Goal: Task Accomplishment & Management: Use online tool/utility

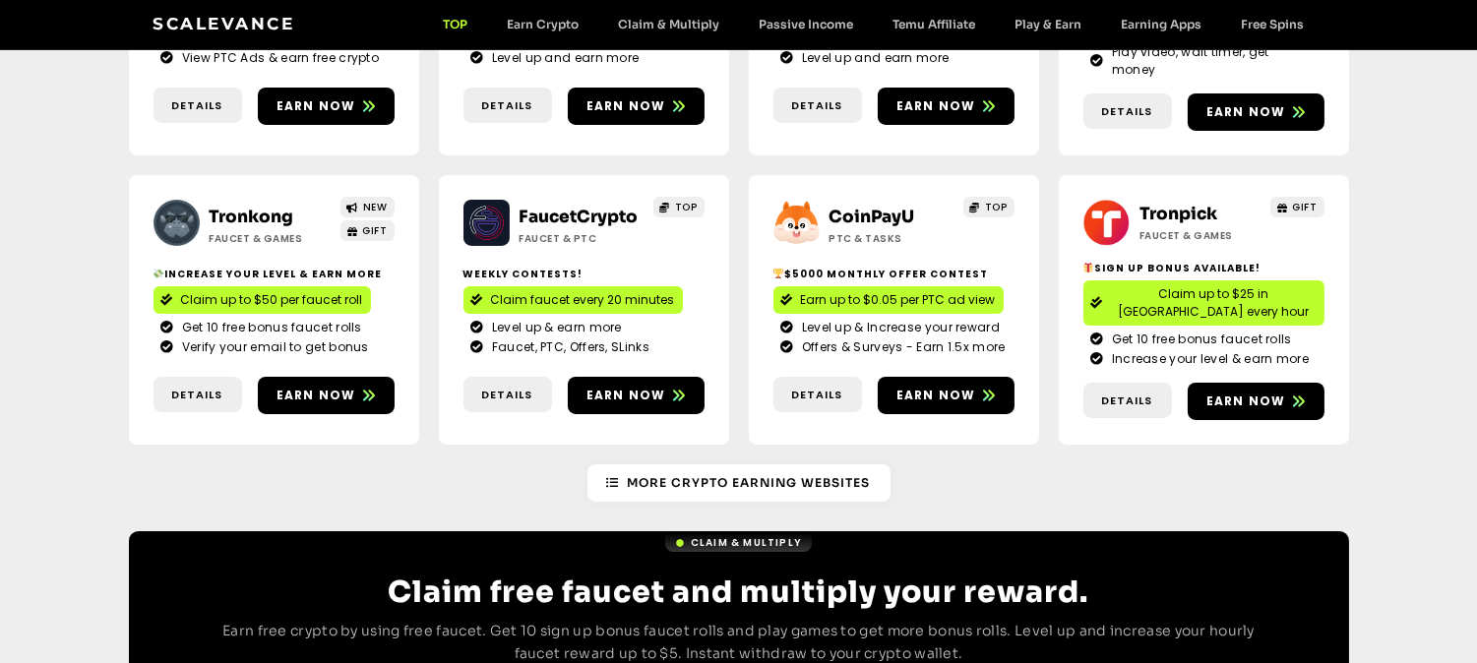
scroll to position [464, 0]
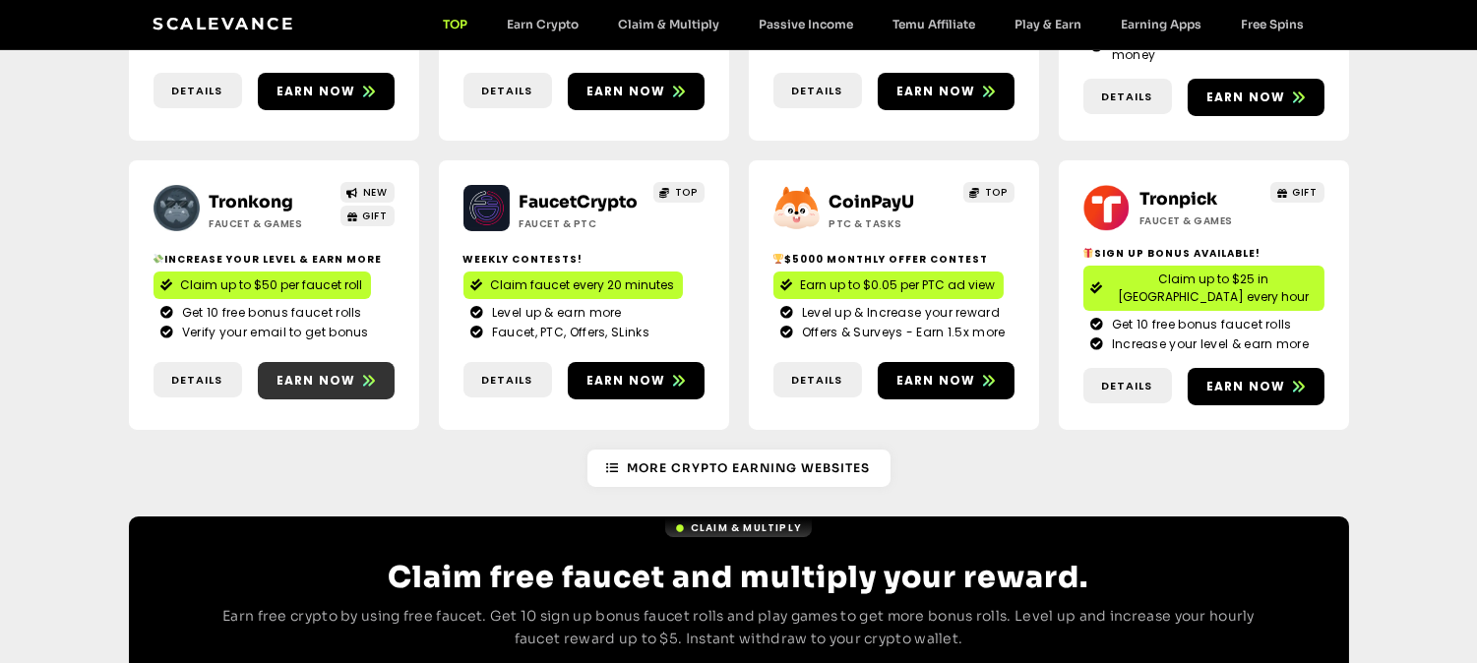
click at [352, 372] on span "Earn now" at bounding box center [326, 381] width 137 height 18
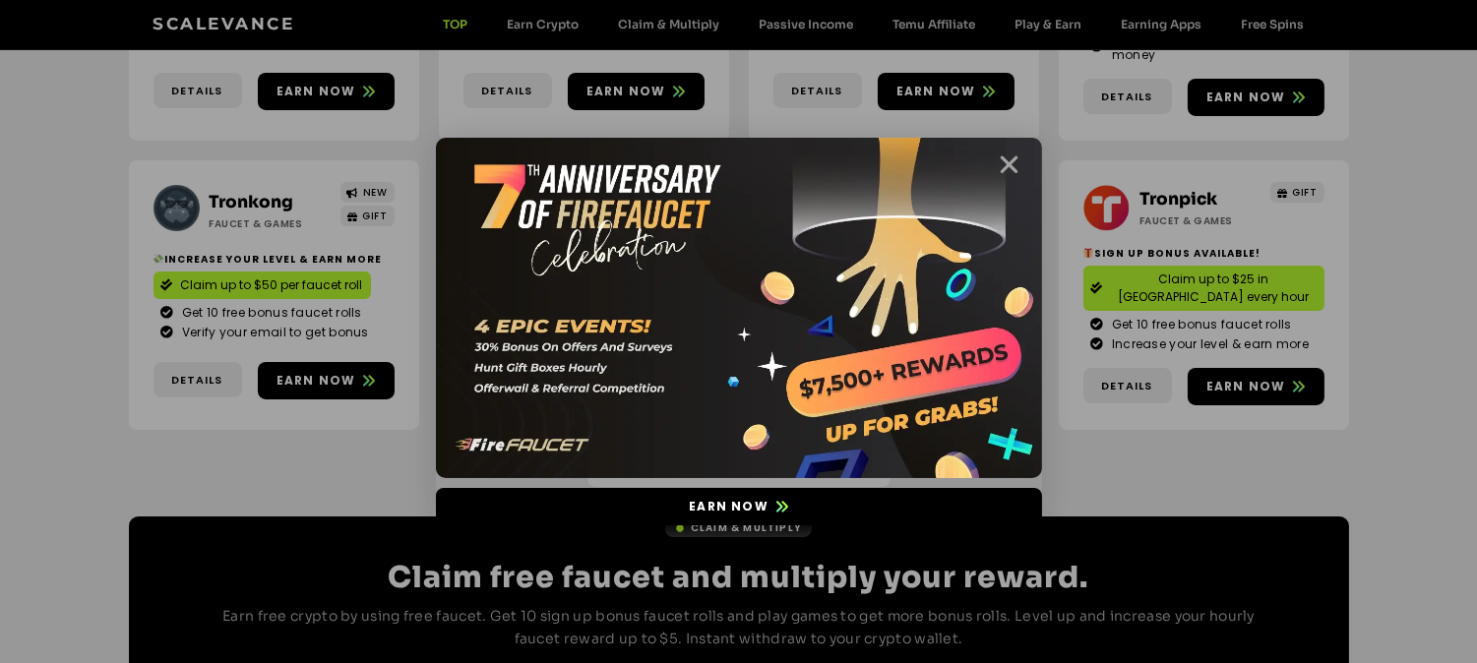
click at [1008, 163] on icon "Close" at bounding box center [1009, 164] width 25 height 25
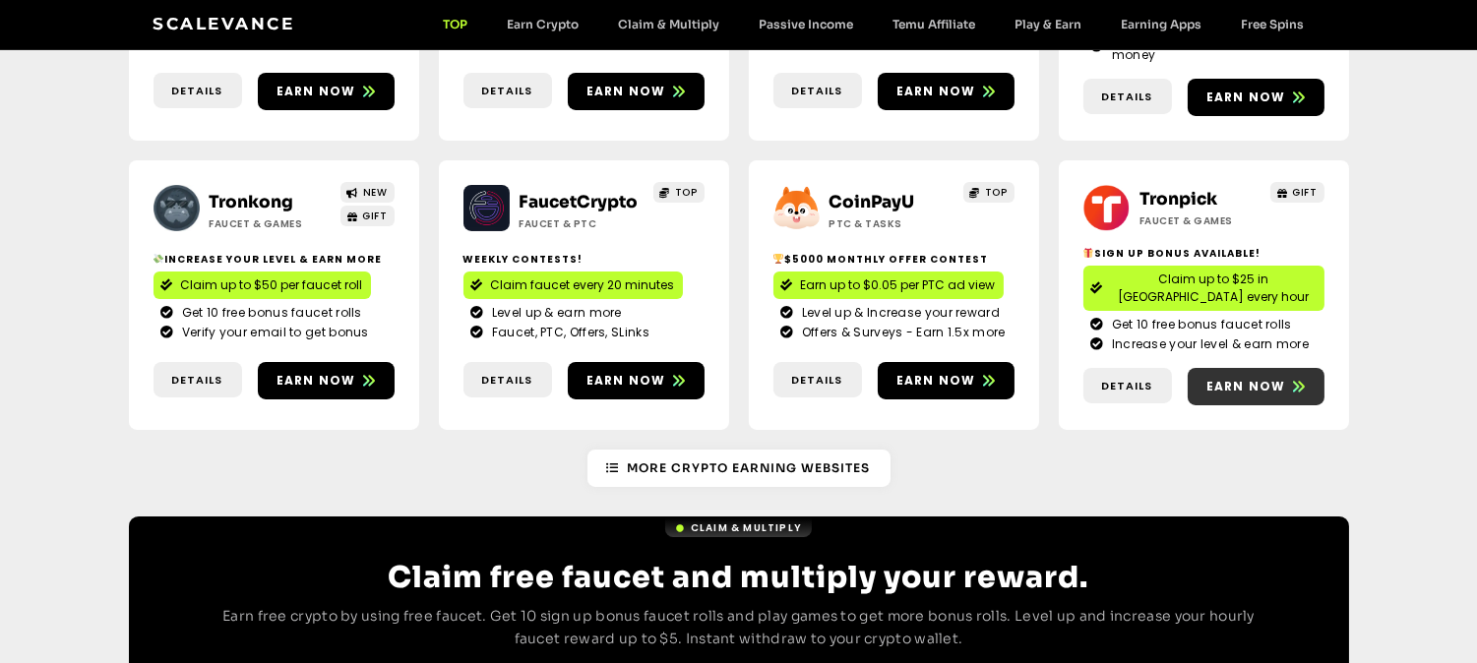
click at [1244, 378] on span "Earn now" at bounding box center [1246, 387] width 80 height 18
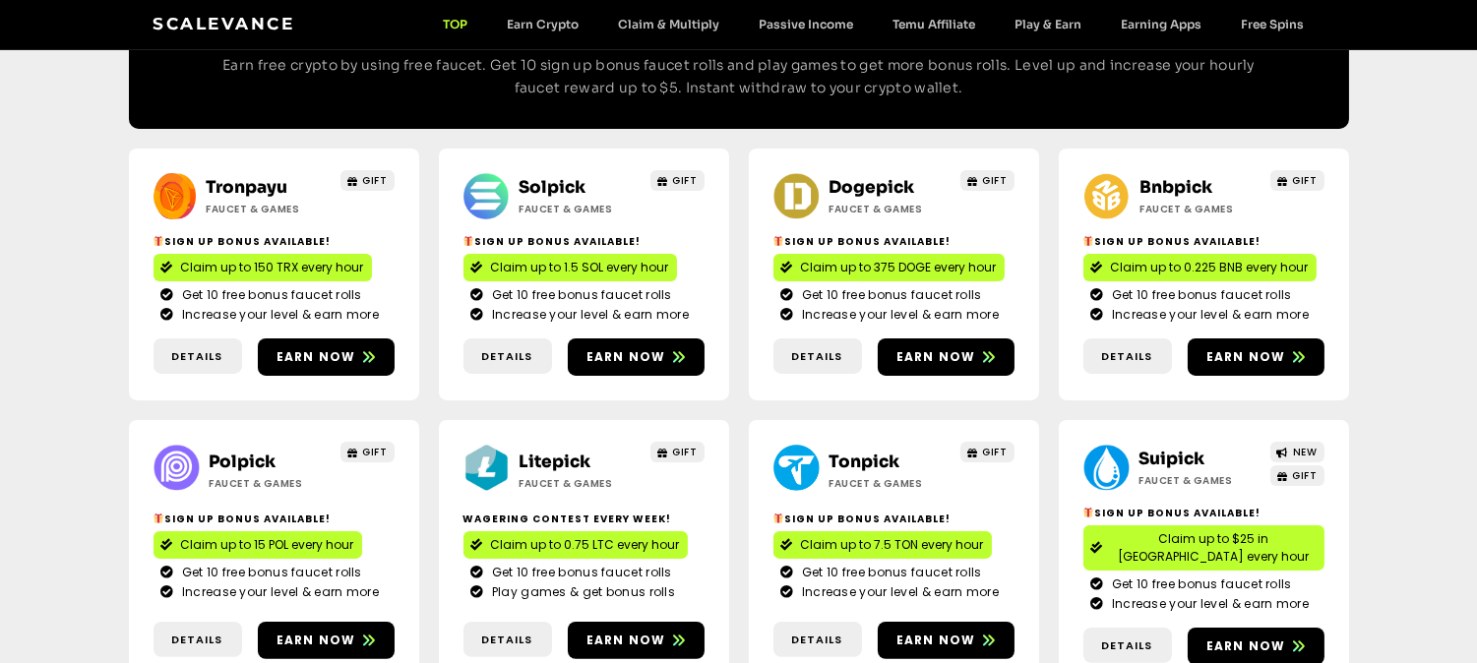
scroll to position [1018, 0]
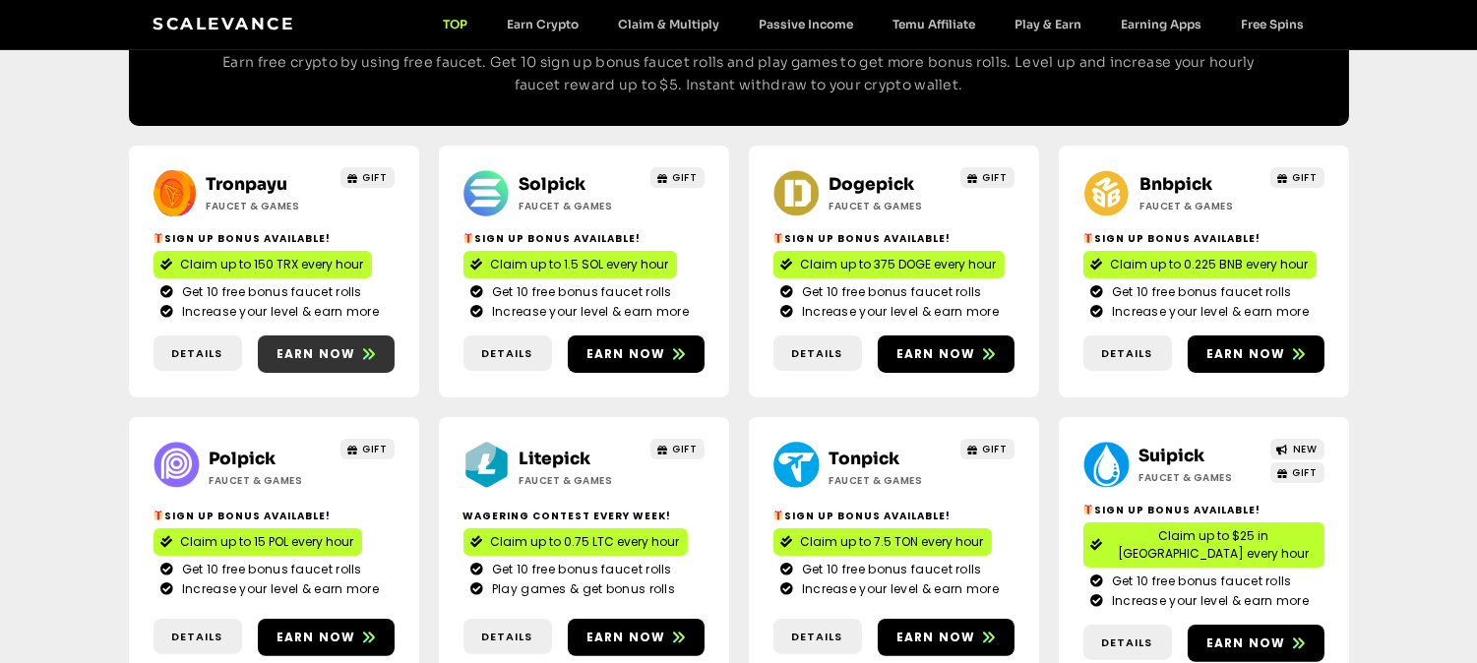
click at [356, 335] on link "Earn now" at bounding box center [326, 353] width 137 height 37
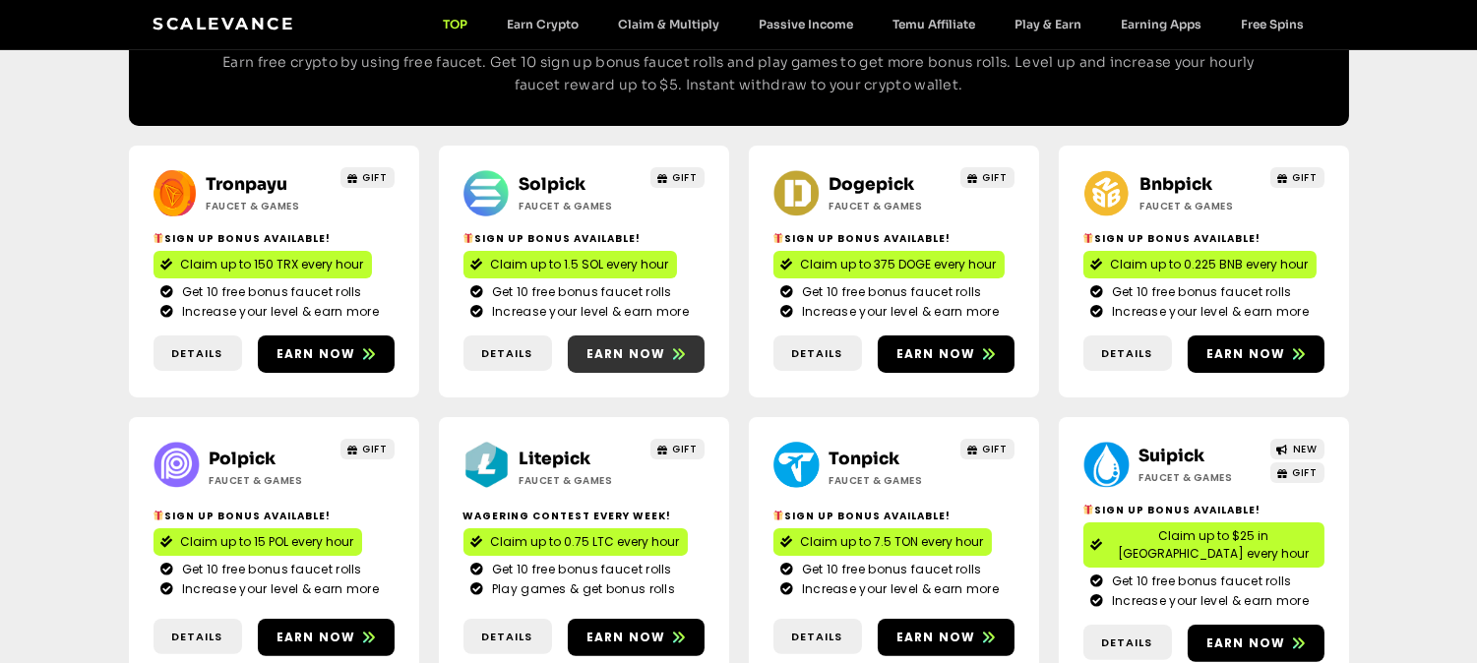
click at [667, 345] on span "Earn now" at bounding box center [636, 354] width 137 height 18
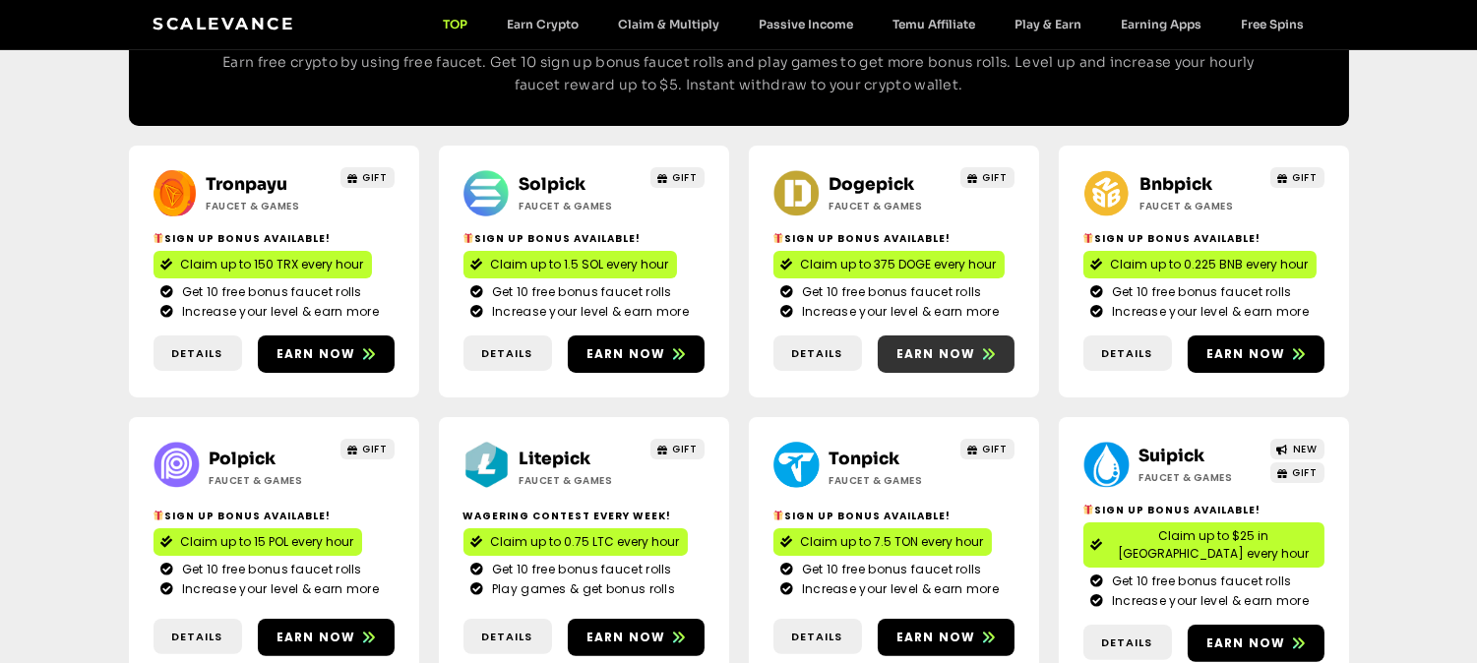
click at [944, 345] on span "Earn now" at bounding box center [936, 354] width 80 height 18
click at [947, 345] on span "Earn now" at bounding box center [936, 354] width 80 height 18
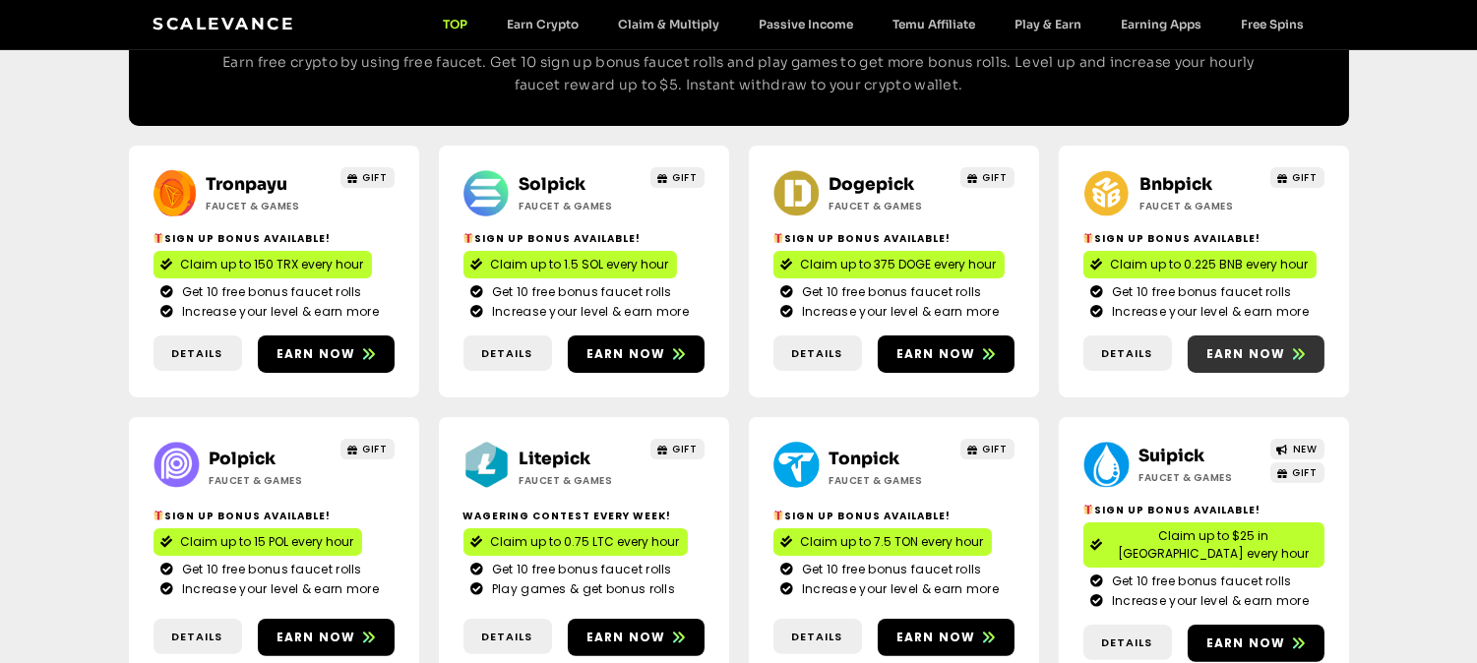
click at [1259, 345] on span "Earn now" at bounding box center [1246, 354] width 80 height 18
click at [1263, 345] on span "Earn now" at bounding box center [1246, 354] width 80 height 18
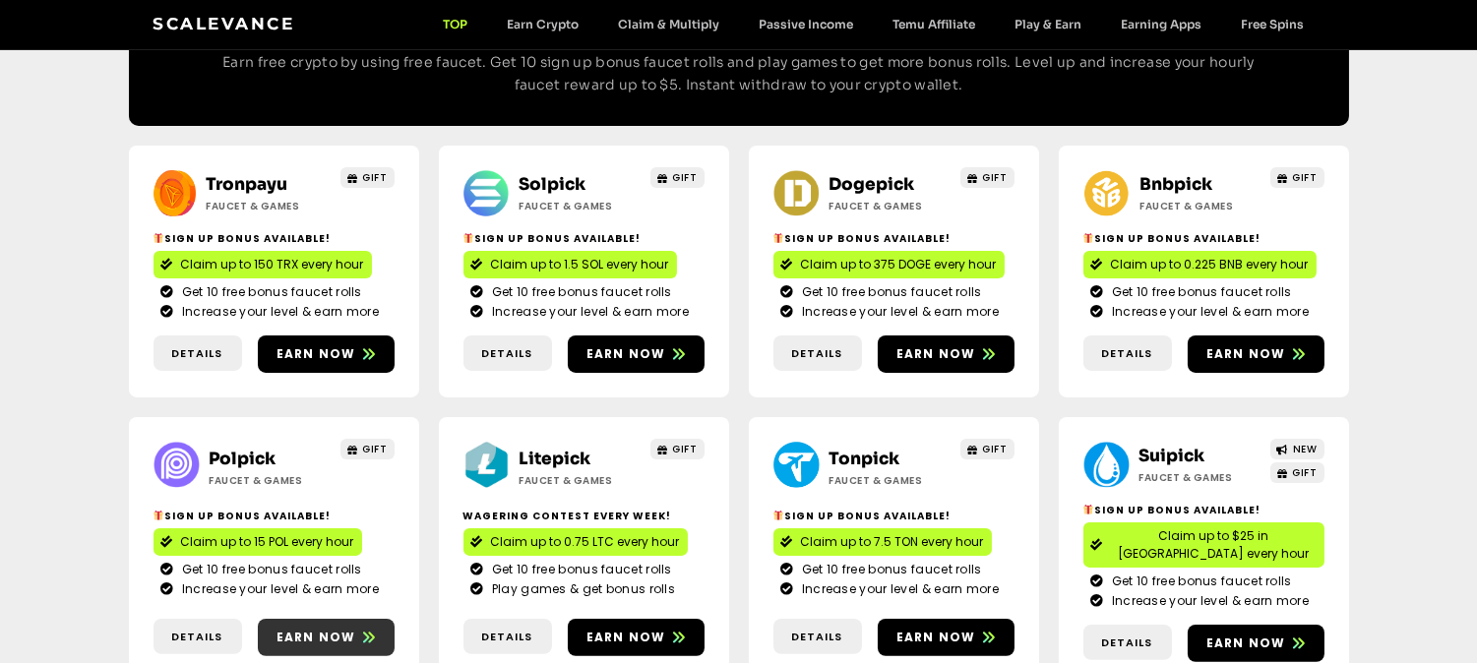
click at [368, 632] on icon at bounding box center [369, 638] width 12 height 12
click at [673, 629] on span at bounding box center [679, 638] width 12 height 18
click at [989, 632] on icon at bounding box center [989, 637] width 12 height 11
click at [1293, 635] on span at bounding box center [1299, 644] width 12 height 18
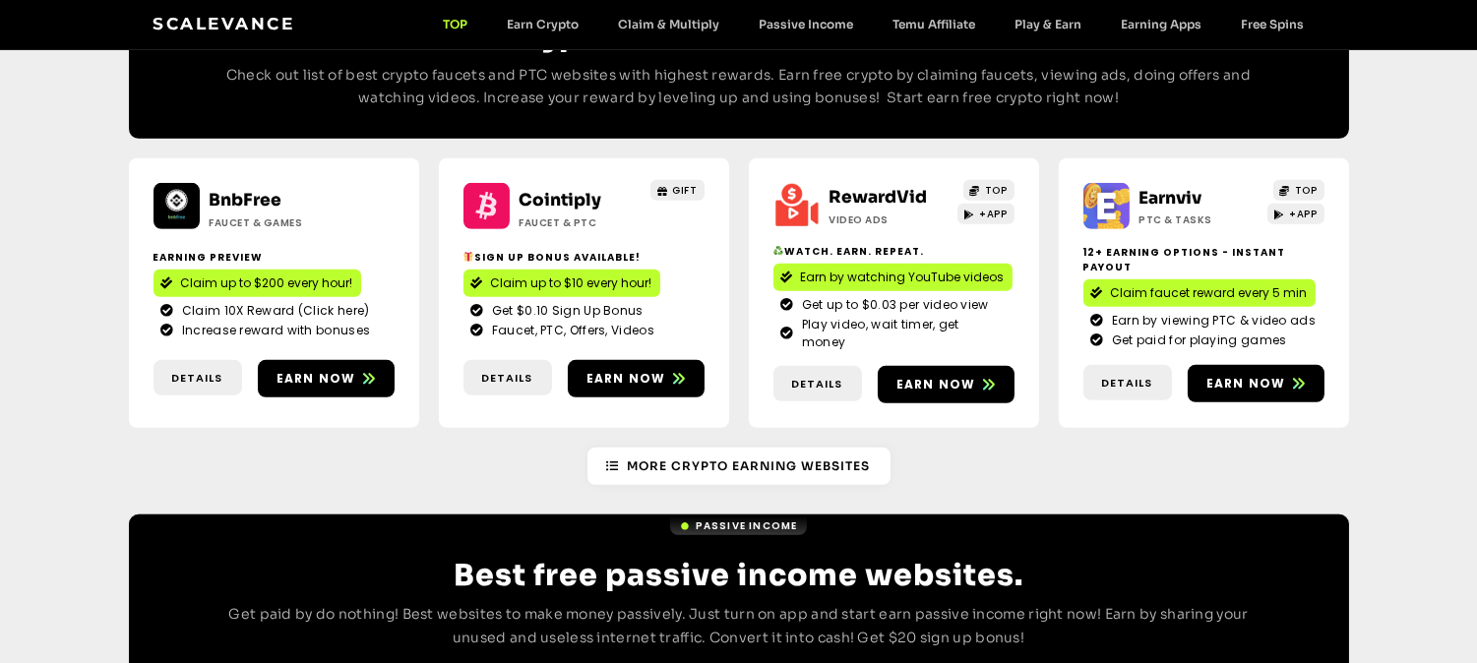
scroll to position [1822, 0]
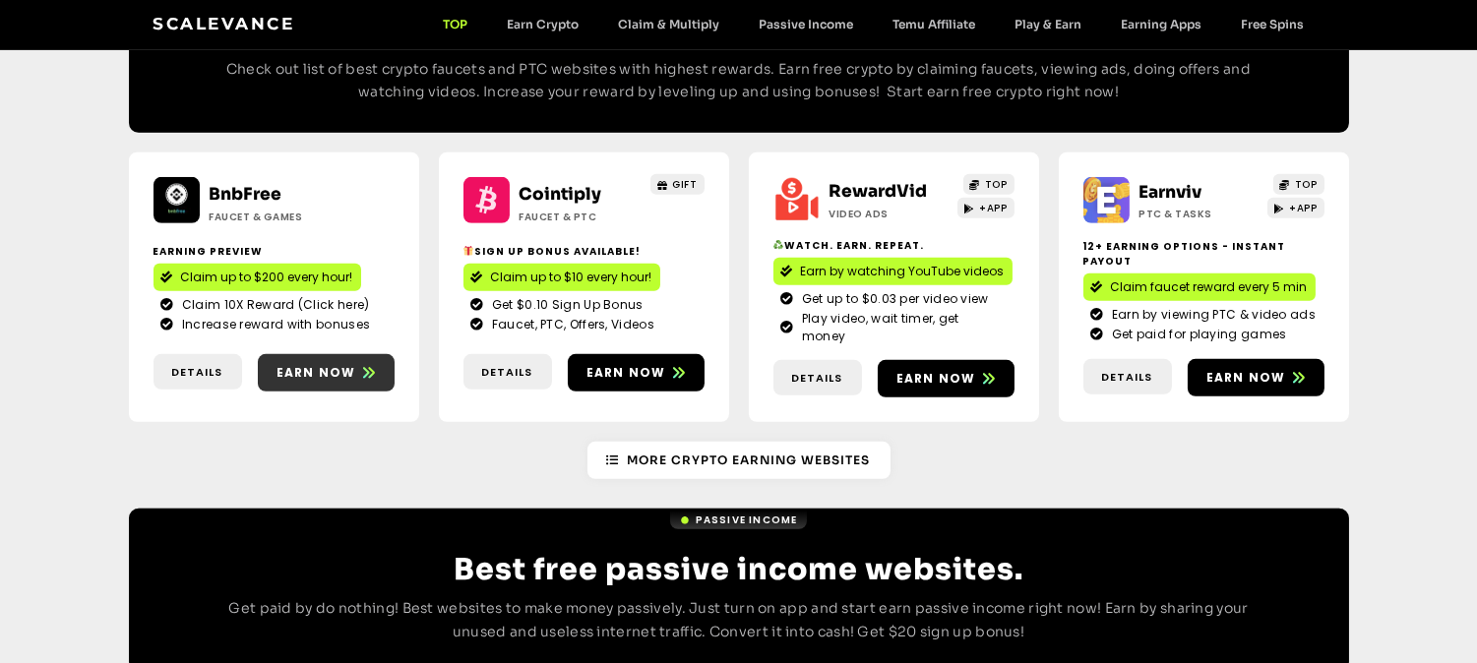
click at [336, 364] on span "Earn now" at bounding box center [316, 373] width 80 height 18
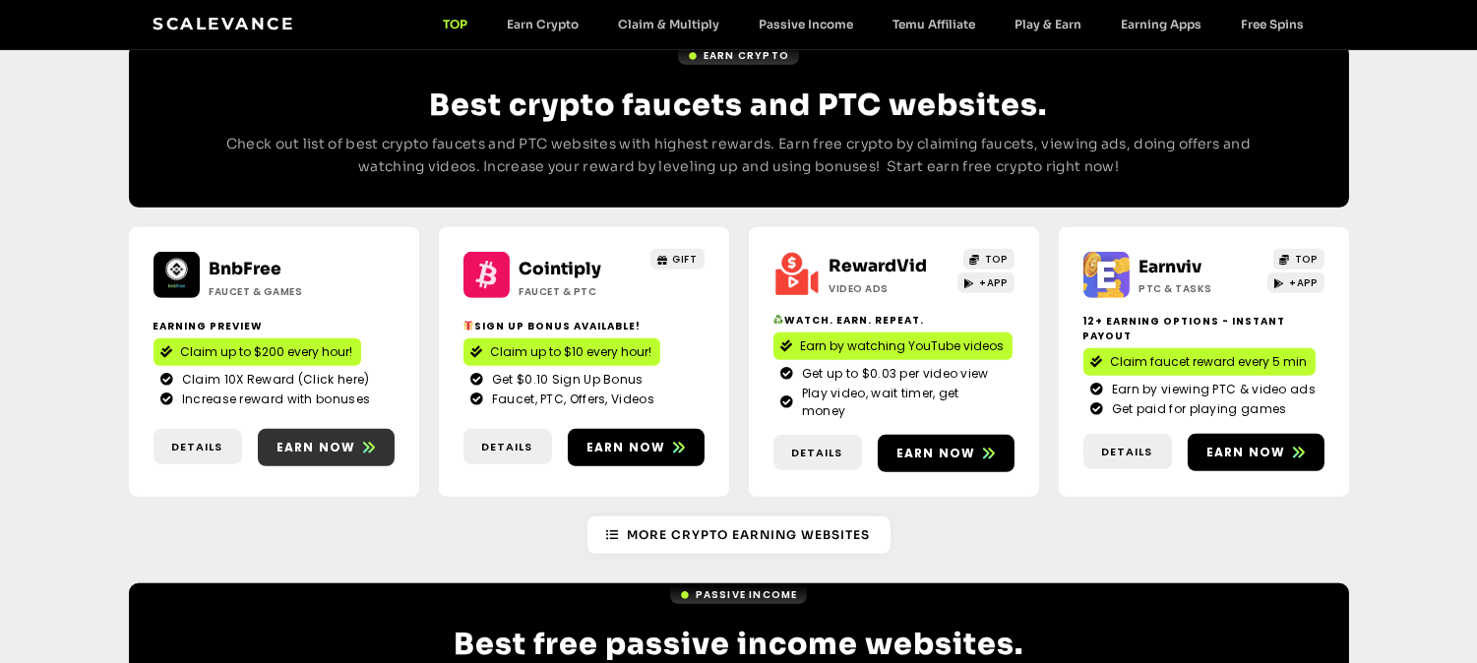
scroll to position [1754, 0]
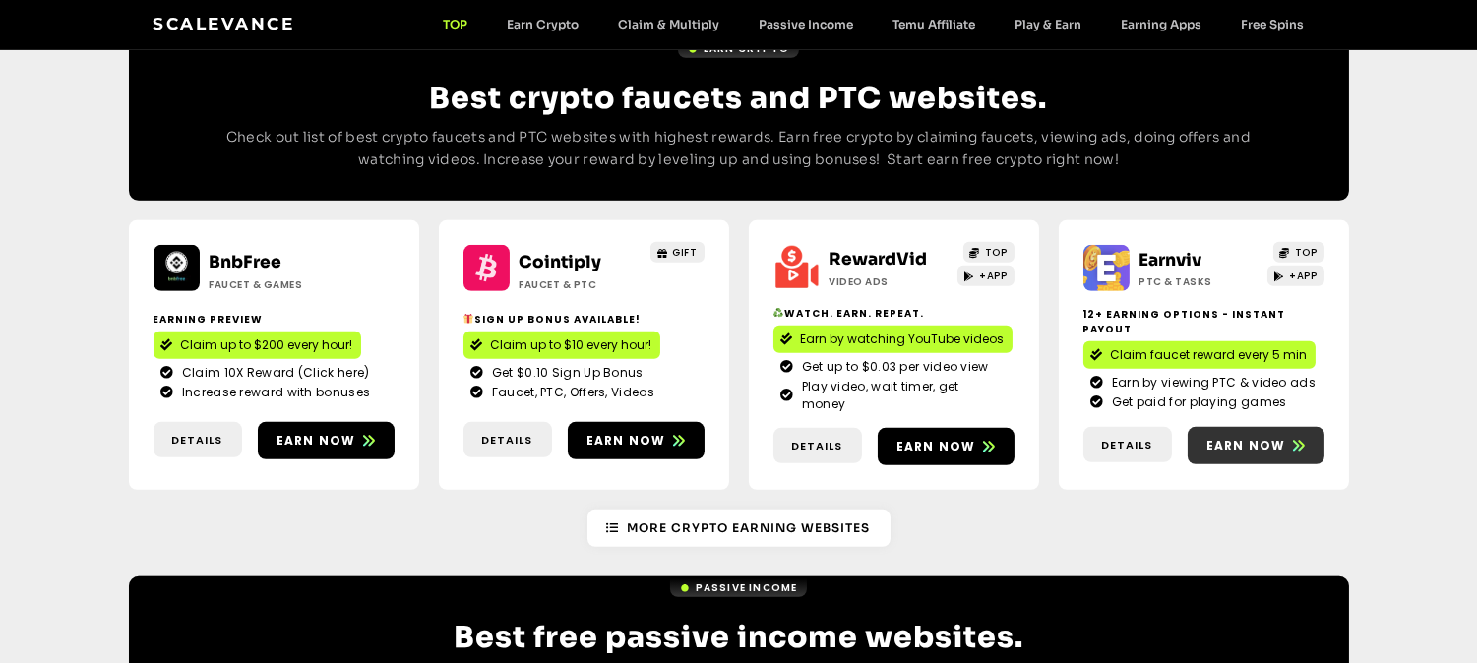
click at [1257, 437] on span "Earn now" at bounding box center [1246, 446] width 80 height 18
